Goal: Check status: Check status

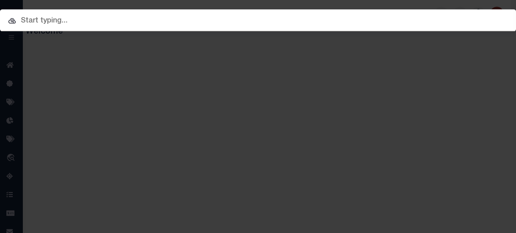
click at [89, 20] on input "text" at bounding box center [258, 21] width 516 height 12
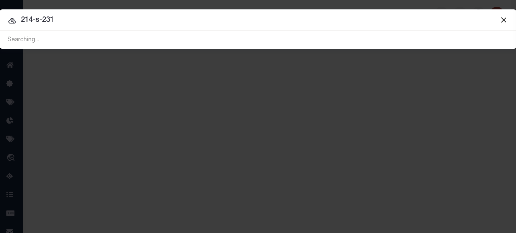
type input "214-s-231"
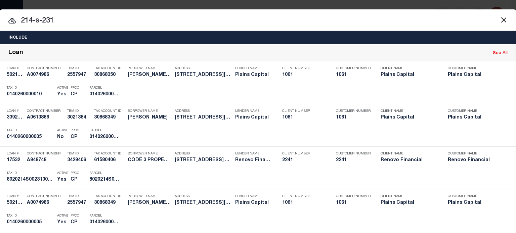
drag, startPoint x: 68, startPoint y: 22, endPoint x: -61, endPoint y: 7, distance: 129.9
click at [0, 7] on html "Home Profile" at bounding box center [258, 178] width 516 height 356
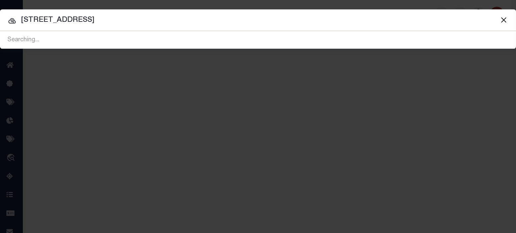
type input "631 park ave"
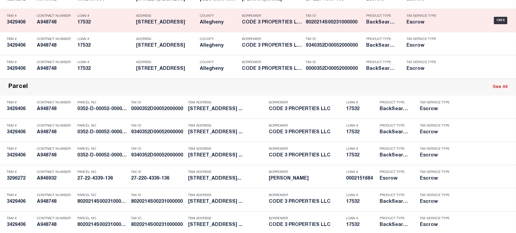
scroll to position [403, 0]
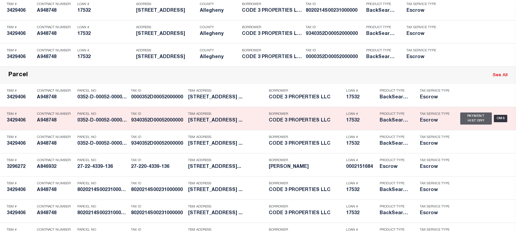
click at [472, 117] on div "Payment History" at bounding box center [477, 119] width 32 height 12
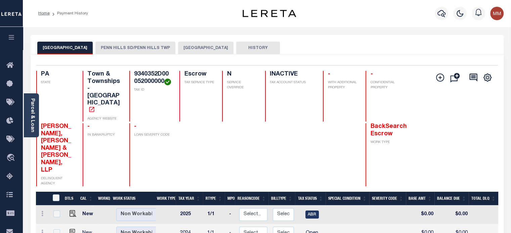
click at [200, 46] on button "[GEOGRAPHIC_DATA]" at bounding box center [205, 48] width 55 height 13
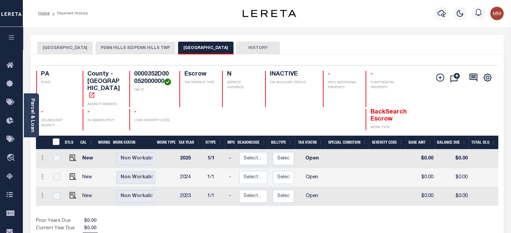
click at [126, 47] on button "PENN HILLS SD/PENN HILLS TWP" at bounding box center [135, 48] width 80 height 13
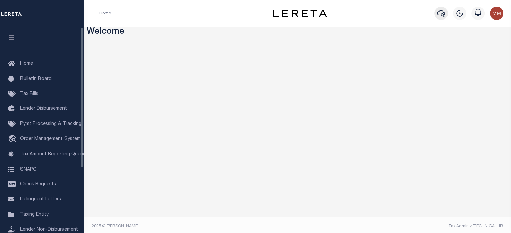
click at [438, 15] on icon "button" at bounding box center [441, 13] width 8 height 8
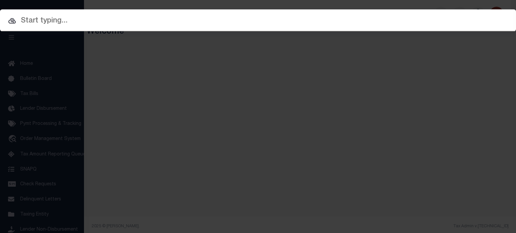
click at [112, 15] on input "text" at bounding box center [258, 21] width 516 height 12
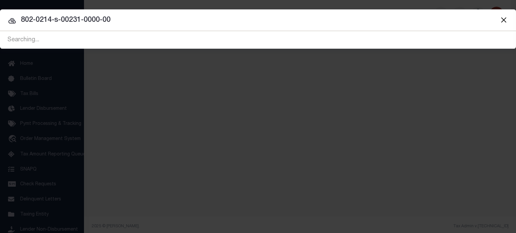
type input "802-0214-s-00231-0000-00"
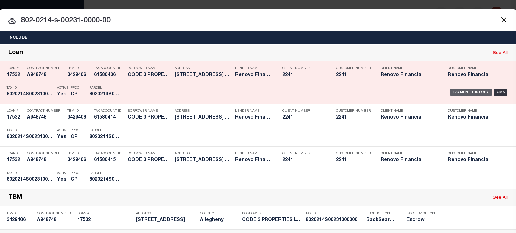
click at [457, 93] on div "Payment History" at bounding box center [471, 92] width 41 height 7
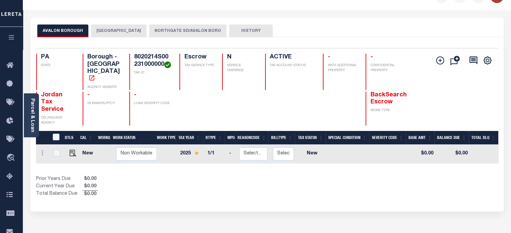
scroll to position [34, 0]
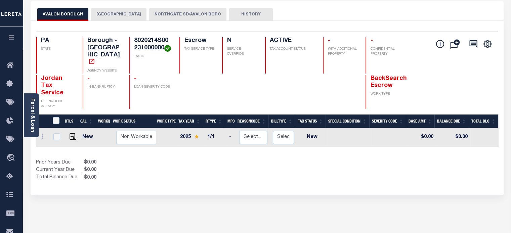
click at [106, 15] on button "[GEOGRAPHIC_DATA]" at bounding box center [118, 14] width 55 height 13
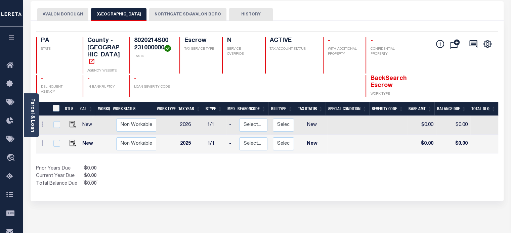
scroll to position [0, 191]
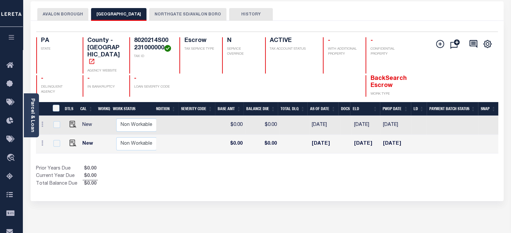
click at [164, 11] on button "NORTHGATE SD/AVALON BORO" at bounding box center [187, 14] width 77 height 13
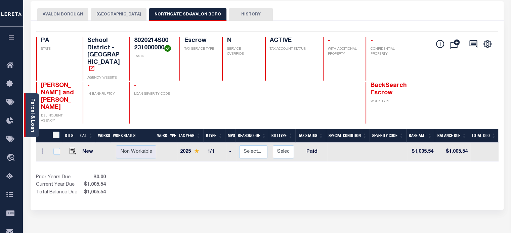
click at [33, 109] on link "Parcel & Loan" at bounding box center [32, 116] width 5 height 34
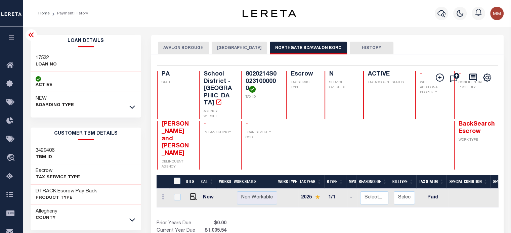
drag, startPoint x: 233, startPoint y: 184, endPoint x: 151, endPoint y: 107, distance: 112.5
click at [311, 181] on div "DTLS CAL WorkQ Work Status Work Type Tax Year RType MPO ReasonCode BillType Tax…" at bounding box center [328, 209] width 342 height 68
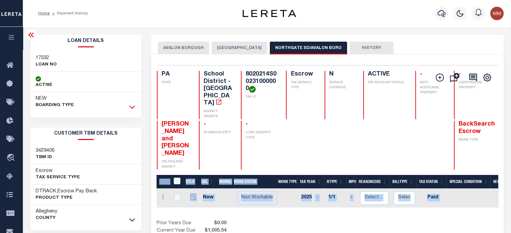
click at [132, 107] on icon at bounding box center [132, 107] width 6 height 7
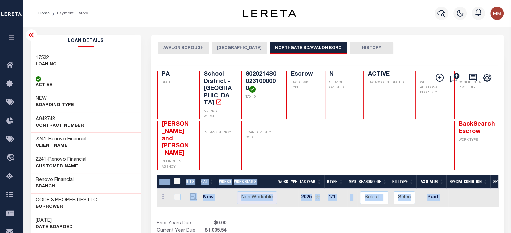
drag, startPoint x: 281, startPoint y: 189, endPoint x: 278, endPoint y: 185, distance: 5.4
click at [281, 189] on div "DTLS CAL WorkQ Work Status Work Type Tax Year RType MPO ReasonCode BillType Tax…" at bounding box center [328, 209] width 342 height 68
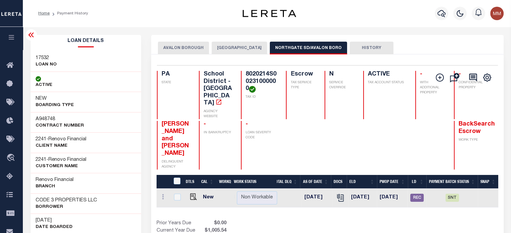
click at [303, 96] on div "PA STATE School District - PA AGENCY WEBSITE 8020214S00231000000 TAX ID Escrow …" at bounding box center [326, 95] width 339 height 48
